Goal: Task Accomplishment & Management: Use online tool/utility

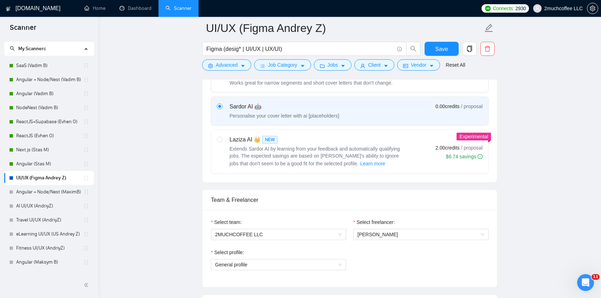
scroll to position [242, 0]
click at [53, 101] on link "Angular (Vadim B)" at bounding box center [49, 94] width 67 height 14
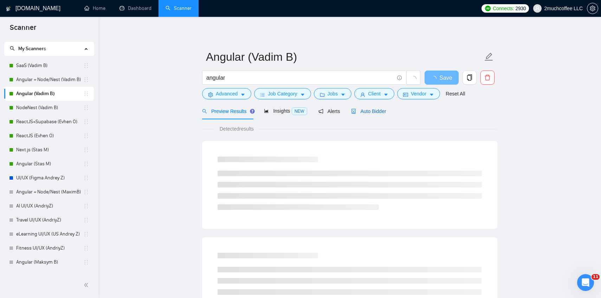
click at [370, 114] on span "Auto Bidder" at bounding box center [368, 112] width 35 height 6
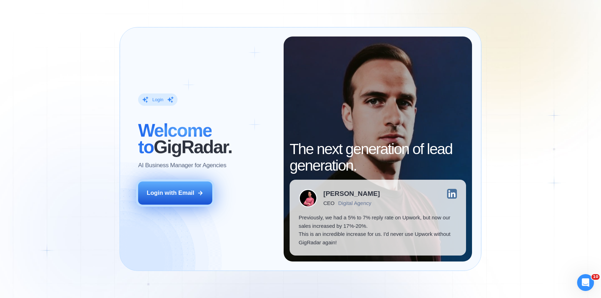
click at [180, 184] on button "Login with Email" at bounding box center [175, 193] width 75 height 23
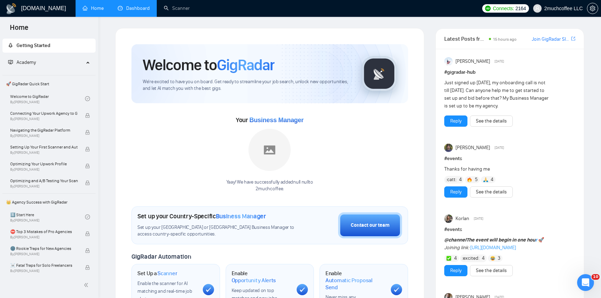
click at [127, 10] on link "Dashboard" at bounding box center [134, 8] width 32 height 6
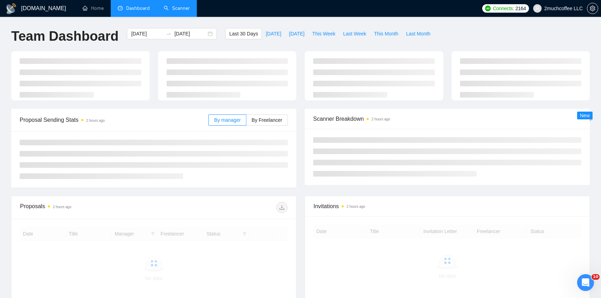
click at [172, 7] on link "Scanner" at bounding box center [177, 8] width 26 height 6
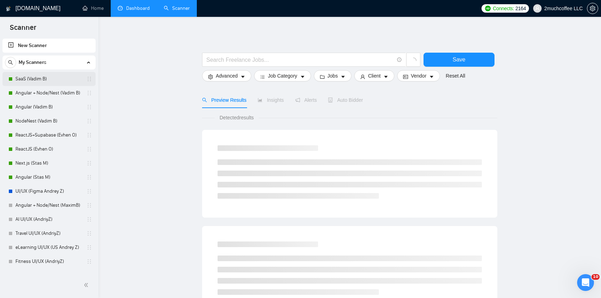
click at [52, 79] on link "SaaS (Vadim B)" at bounding box center [48, 79] width 67 height 14
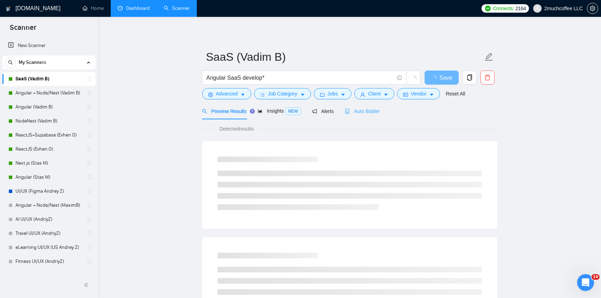
click at [373, 116] on div "Auto Bidder" at bounding box center [362, 111] width 35 height 17
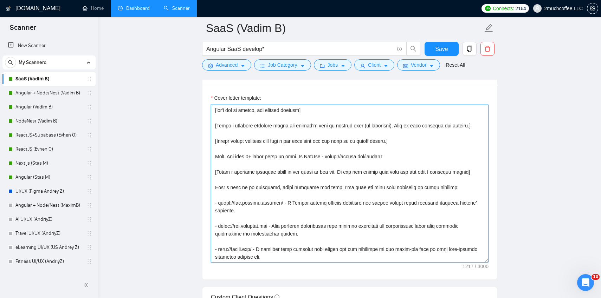
click at [416, 122] on textarea "Cover letter template:" at bounding box center [350, 184] width 278 height 158
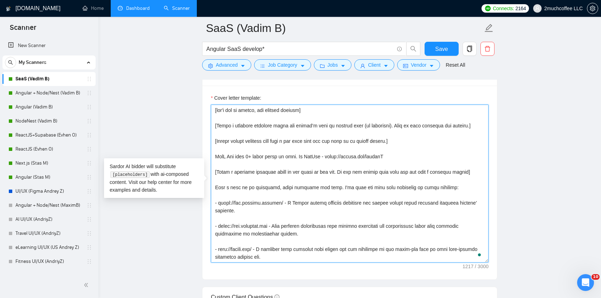
click at [383, 134] on textarea "Cover letter template:" at bounding box center [350, 184] width 278 height 158
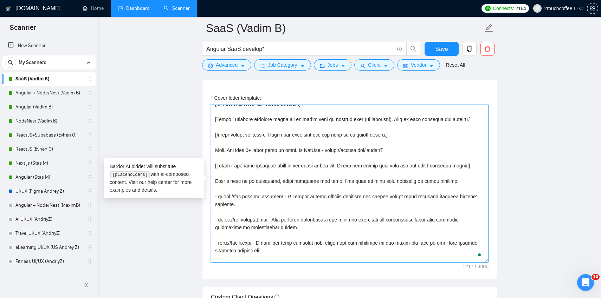
click at [383, 134] on textarea "Cover letter template:" at bounding box center [350, 184] width 278 height 158
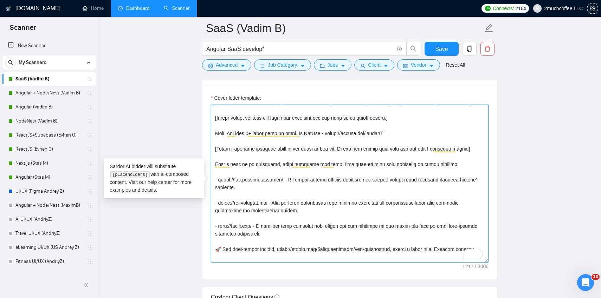
scroll to position [12, 0]
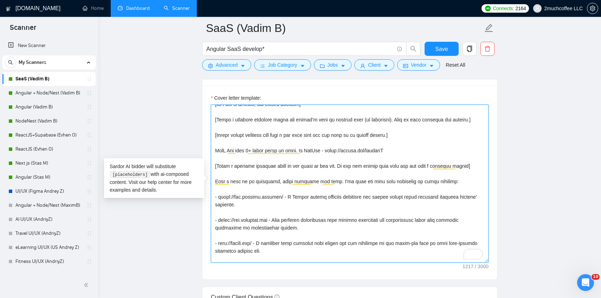
click at [316, 149] on textarea "Cover letter template:" at bounding box center [350, 184] width 278 height 158
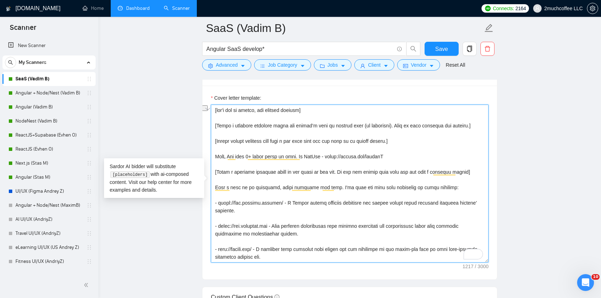
click at [352, 157] on textarea "Cover letter template:" at bounding box center [350, 184] width 278 height 158
click at [356, 147] on textarea "Cover letter template:" at bounding box center [350, 184] width 278 height 158
click at [355, 153] on textarea "Cover letter template:" at bounding box center [350, 184] width 278 height 158
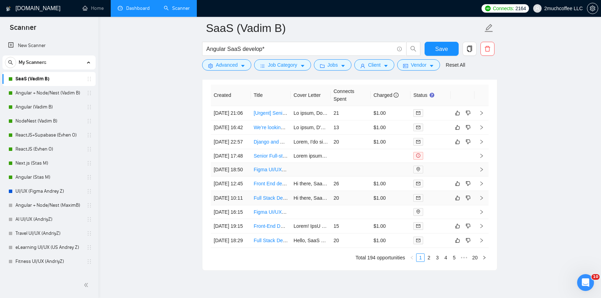
scroll to position [1725, 0]
click at [58, 95] on link "Angular + Node/Nest (Vadim B)" at bounding box center [48, 93] width 67 height 14
